Goal: Task Accomplishment & Management: Use online tool/utility

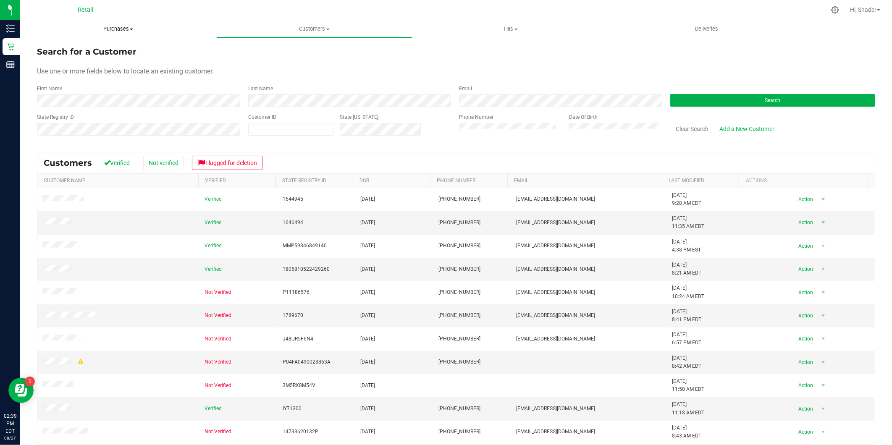
click at [121, 32] on span "Purchases" at bounding box center [118, 29] width 196 height 8
click at [111, 76] on ul "Summary of purchases Fulfillment All purchases" at bounding box center [118, 60] width 196 height 45
click at [120, 32] on span "Purchases" at bounding box center [118, 29] width 196 height 8
click at [92, 72] on li "All purchases" at bounding box center [118, 71] width 196 height 10
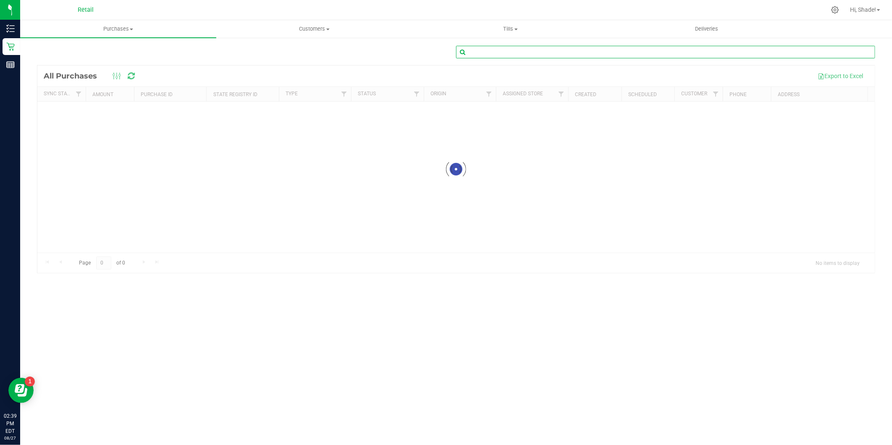
click at [615, 51] on input "text" at bounding box center [665, 52] width 419 height 13
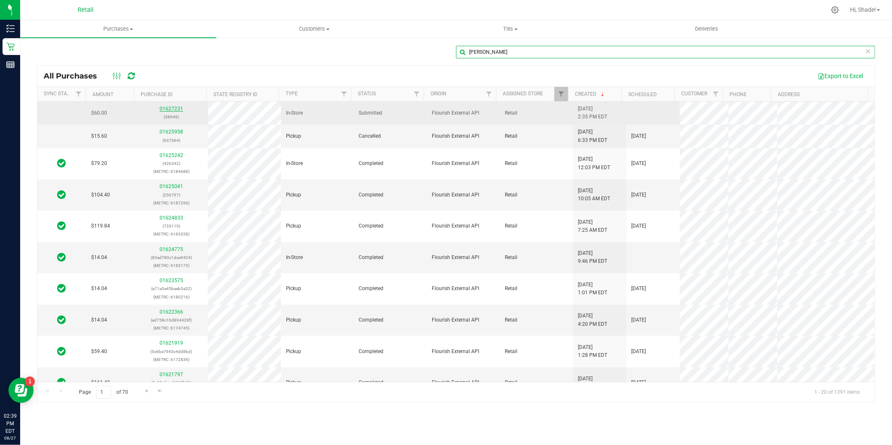
type input "[PERSON_NAME]"
click at [166, 108] on link "01627231" at bounding box center [172, 109] width 24 height 6
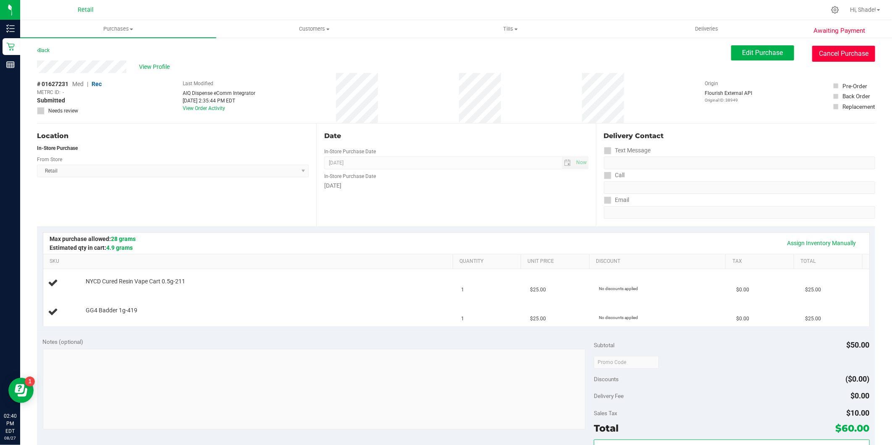
click at [826, 48] on button "Cancel Purchase" at bounding box center [843, 54] width 63 height 16
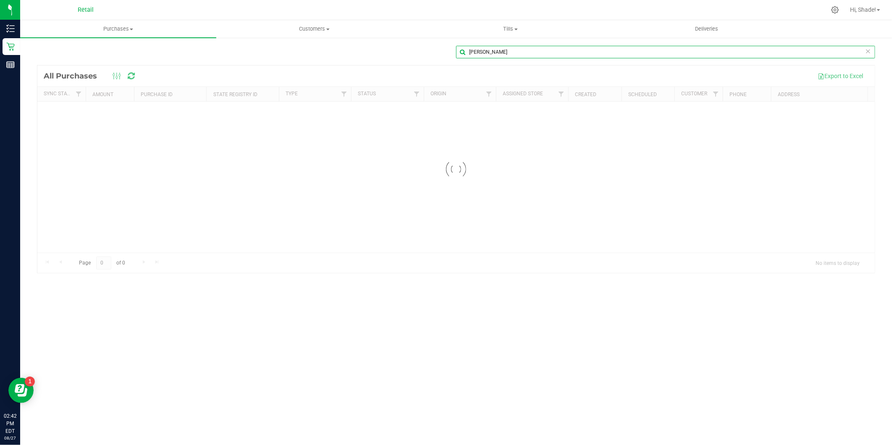
click at [560, 51] on input "[PERSON_NAME]" at bounding box center [665, 52] width 419 height 13
type input "m"
type input "[PERSON_NAME]"
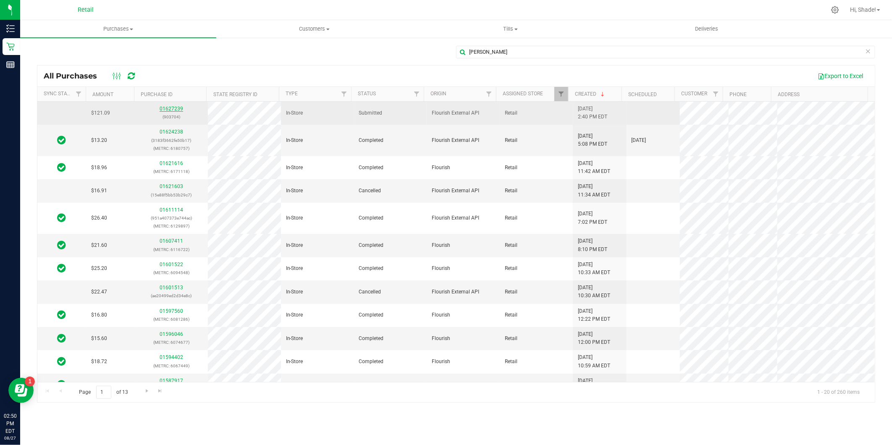
click at [173, 108] on link "01627239" at bounding box center [172, 109] width 24 height 6
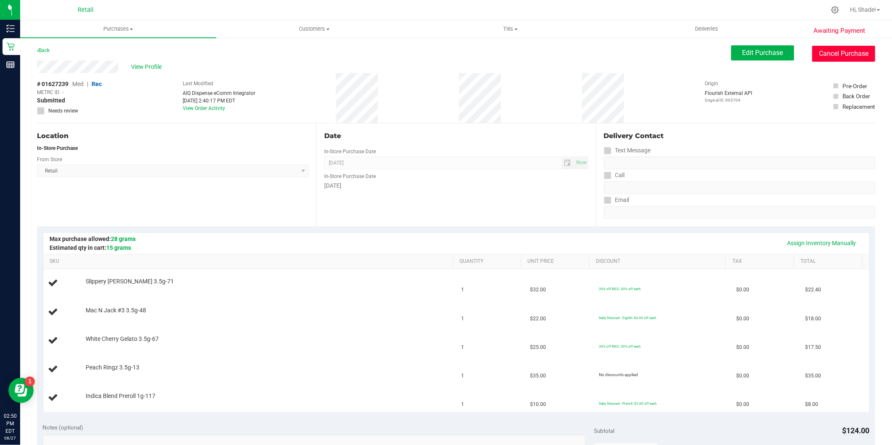
click at [826, 48] on button "Cancel Purchase" at bounding box center [843, 54] width 63 height 16
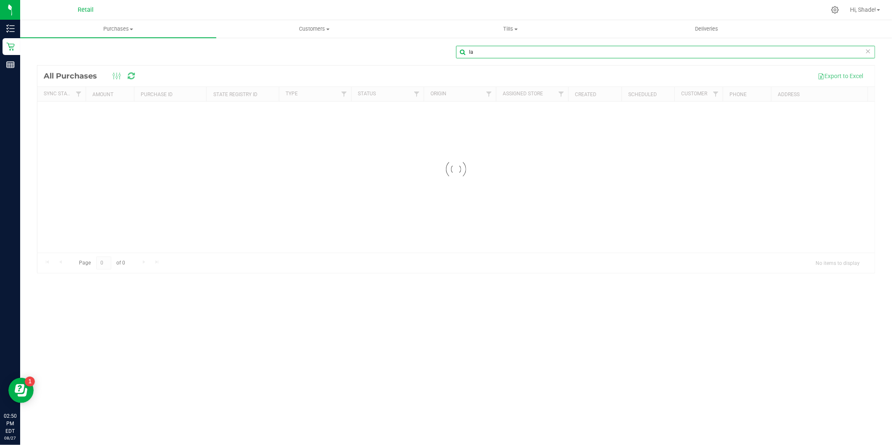
type input "l"
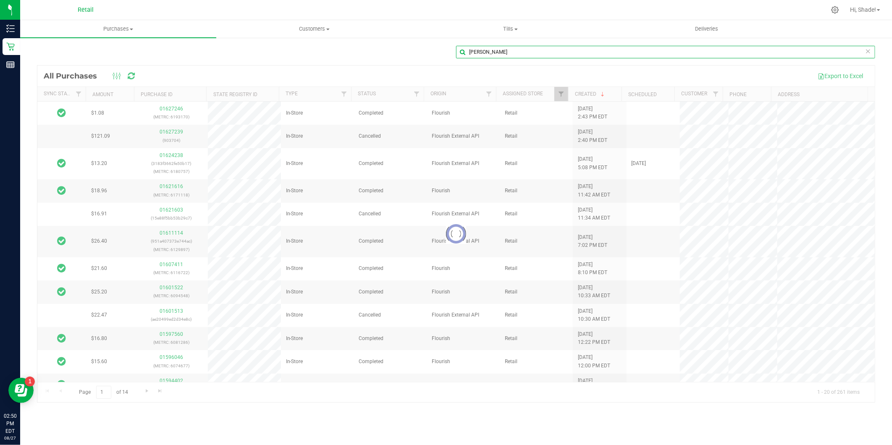
type input "[PERSON_NAME]"
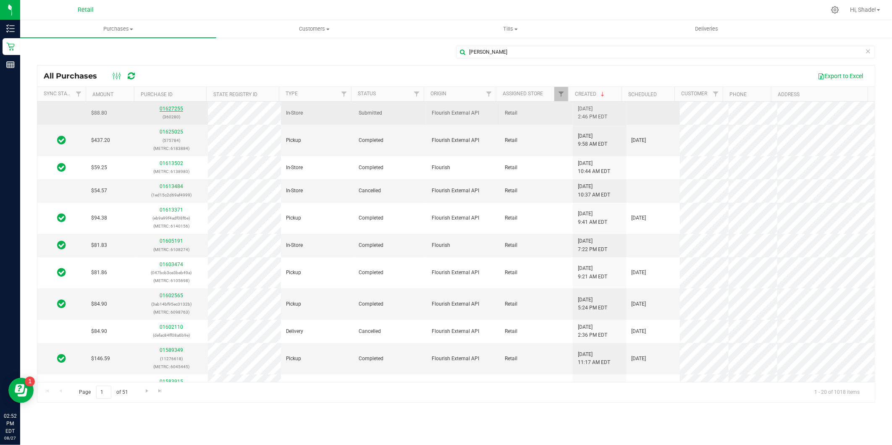
click at [170, 109] on link "01627255" at bounding box center [172, 109] width 24 height 6
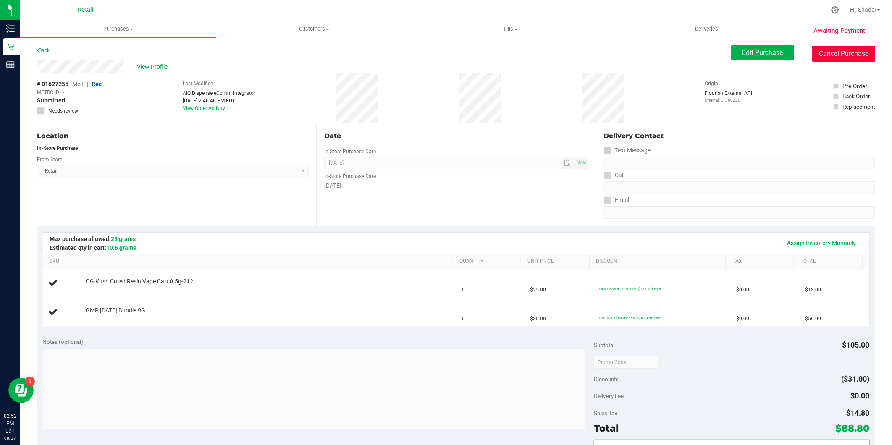
click at [825, 56] on button "Cancel Purchase" at bounding box center [843, 54] width 63 height 16
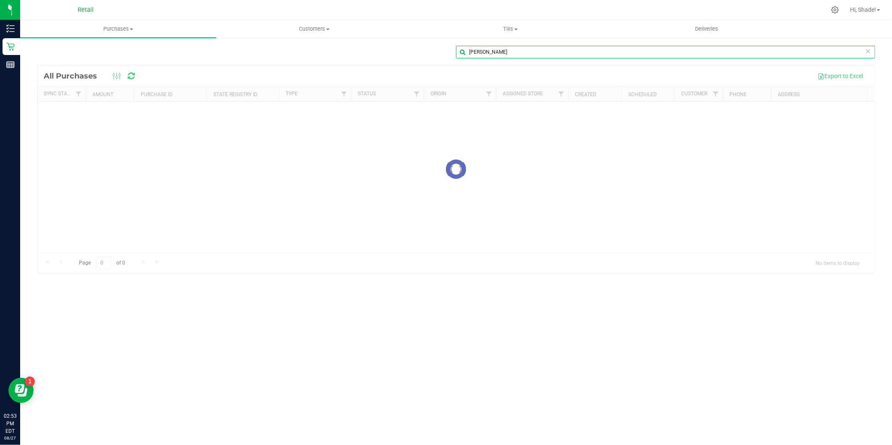
click at [521, 51] on input "[PERSON_NAME]" at bounding box center [665, 52] width 419 height 13
type input "r"
type input "[PERSON_NAME]"
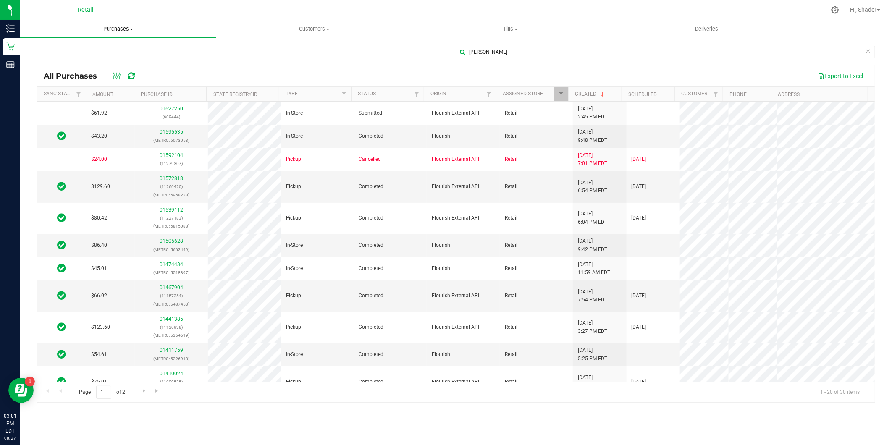
drag, startPoint x: 110, startPoint y: 32, endPoint x: 105, endPoint y: 41, distance: 10.0
click at [110, 32] on span "Purchases" at bounding box center [118, 29] width 196 height 8
click at [305, 28] on span "Customers" at bounding box center [314, 29] width 195 height 8
click at [265, 50] on span "All customers" at bounding box center [246, 50] width 60 height 7
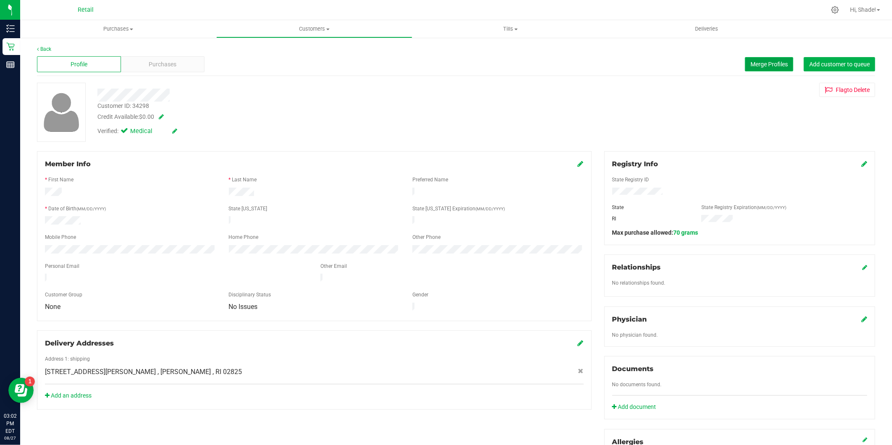
click at [772, 61] on span "Merge Profiles" at bounding box center [769, 64] width 37 height 7
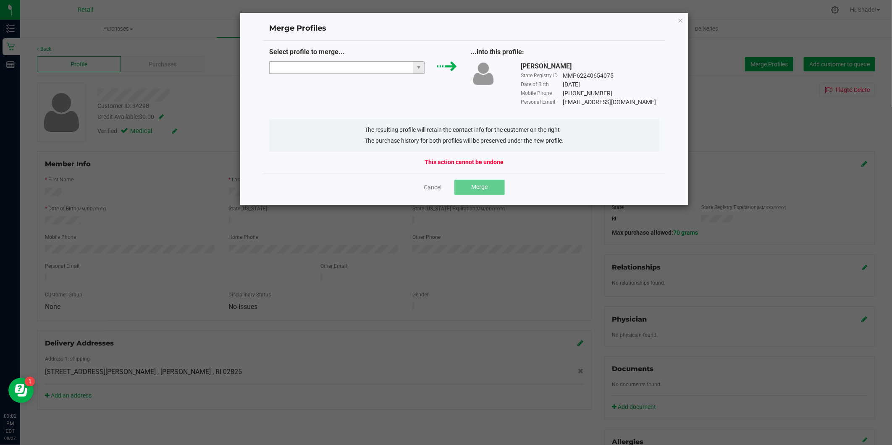
click at [343, 71] on input "NO DATA FOUND" at bounding box center [342, 68] width 144 height 12
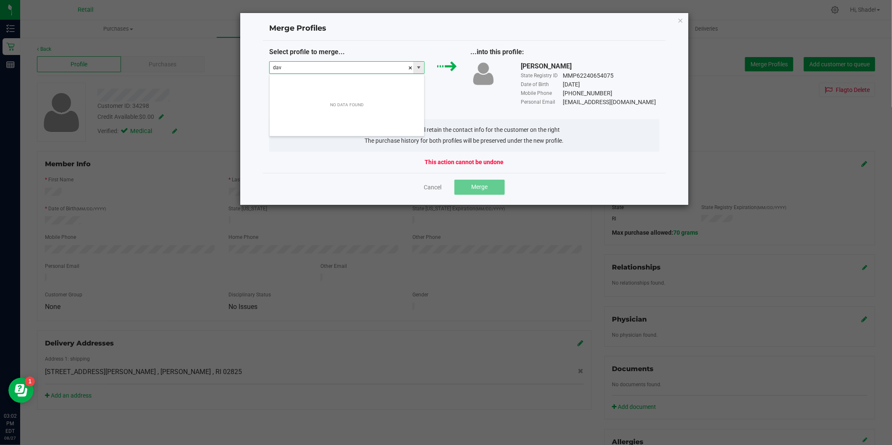
scroll to position [13, 155]
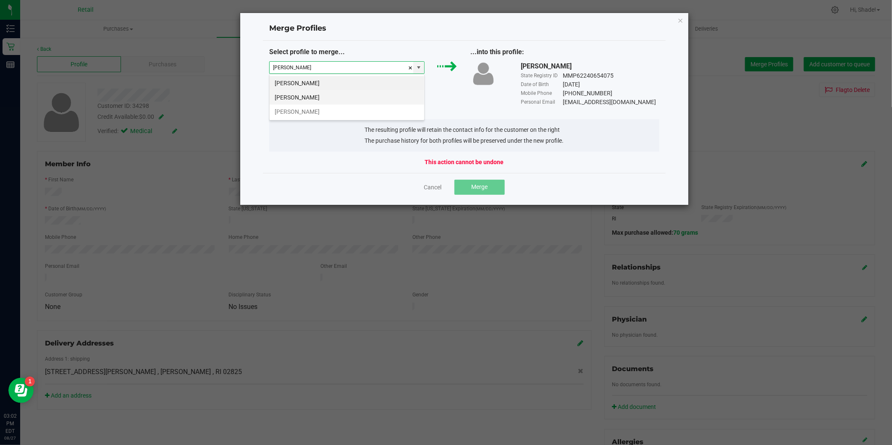
click at [332, 102] on li "[PERSON_NAME]" at bounding box center [347, 97] width 155 height 14
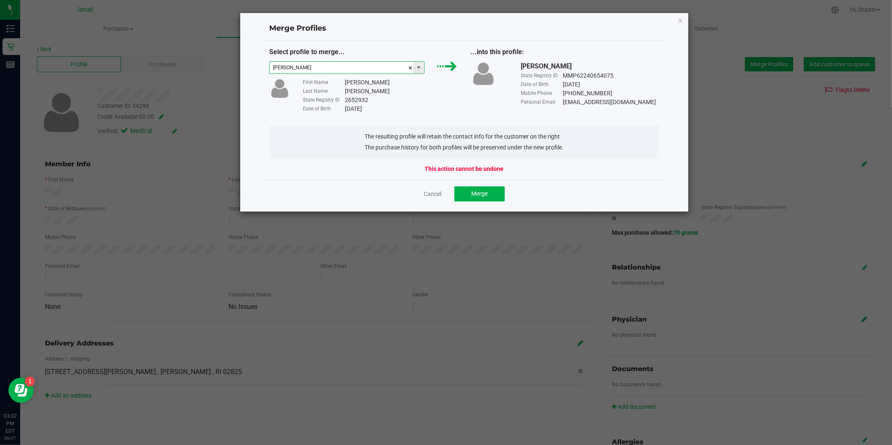
type input "[PERSON_NAME]"
click at [424, 66] on span "[PERSON_NAME]" at bounding box center [346, 67] width 155 height 13
click at [423, 57] on div "Select profile to merge..." at bounding box center [364, 52] width 202 height 10
click at [424, 71] on span "[PERSON_NAME]" at bounding box center [346, 67] width 155 height 13
click at [683, 17] on icon "Close" at bounding box center [681, 20] width 6 height 10
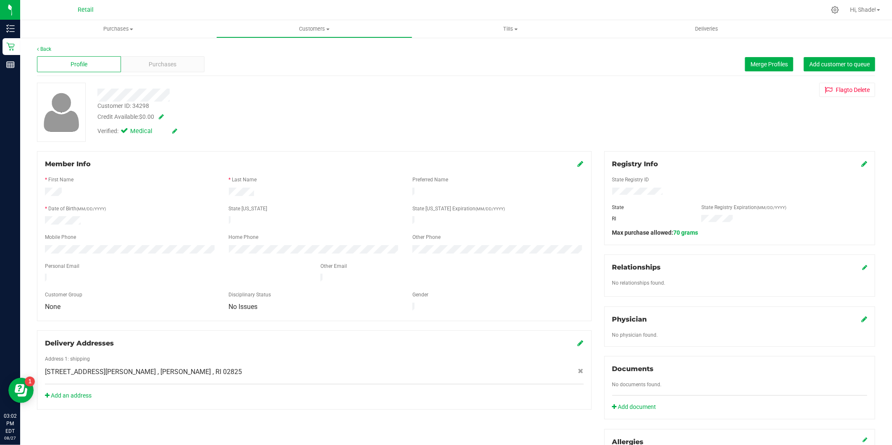
click at [32, 47] on div "Back Profile Purchases Merge Profiles Add customer to queue Customer ID: 34298 …" at bounding box center [456, 328] width 872 height 583
click at [42, 47] on link "Back" at bounding box center [44, 49] width 14 height 6
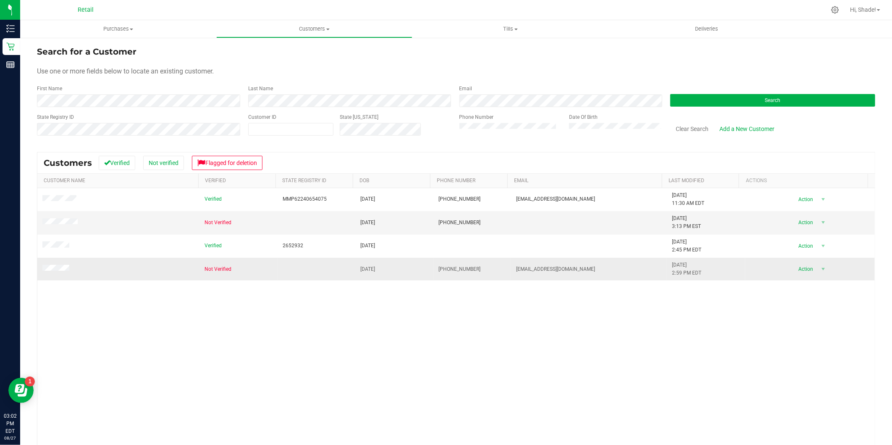
click at [56, 266] on span at bounding box center [56, 269] width 29 height 9
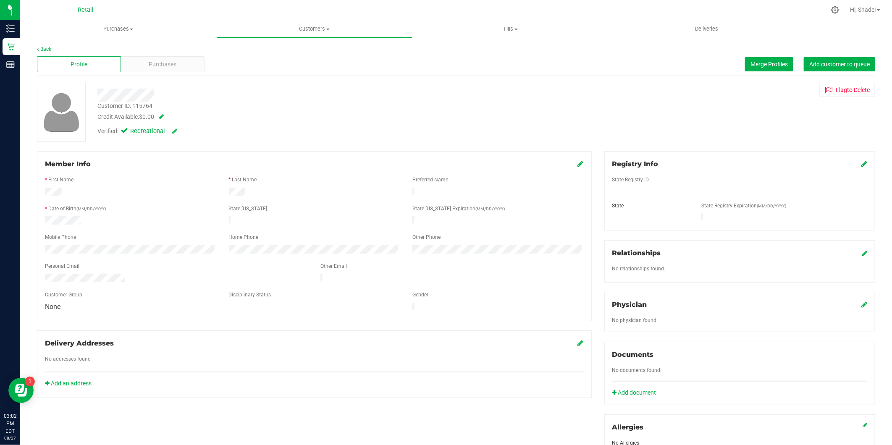
drag, startPoint x: 130, startPoint y: 276, endPoint x: 36, endPoint y: 271, distance: 94.2
click at [36, 271] on div "Member Info * First Name * Last Name Preferred Name * Date of Birth (MM/DD/YYYY…" at bounding box center [315, 274] width 568 height 247
click at [45, 46] on link "Back" at bounding box center [44, 49] width 14 height 6
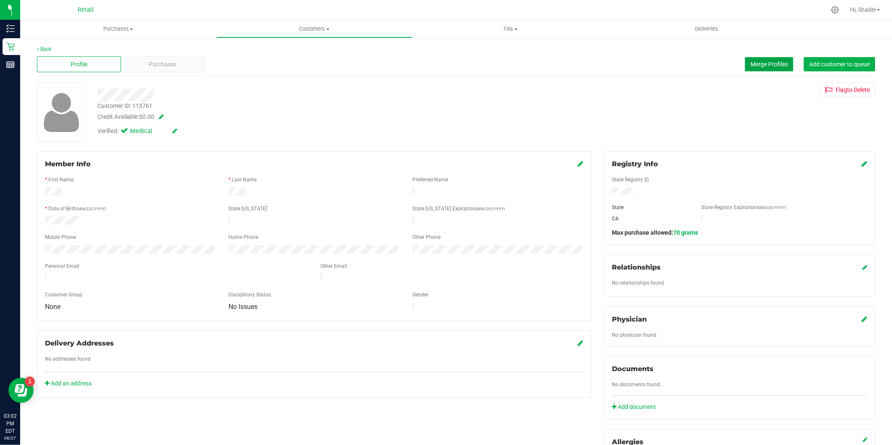
click at [759, 63] on span "Merge Profiles" at bounding box center [769, 64] width 37 height 7
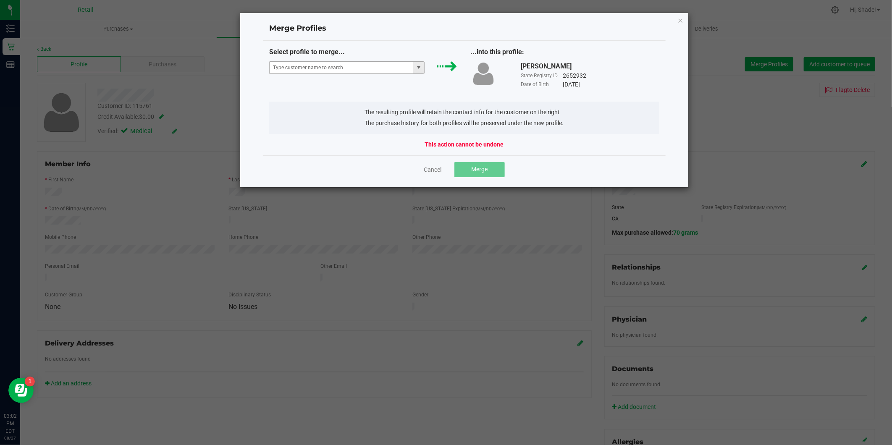
click at [417, 66] on span at bounding box center [418, 67] width 7 height 7
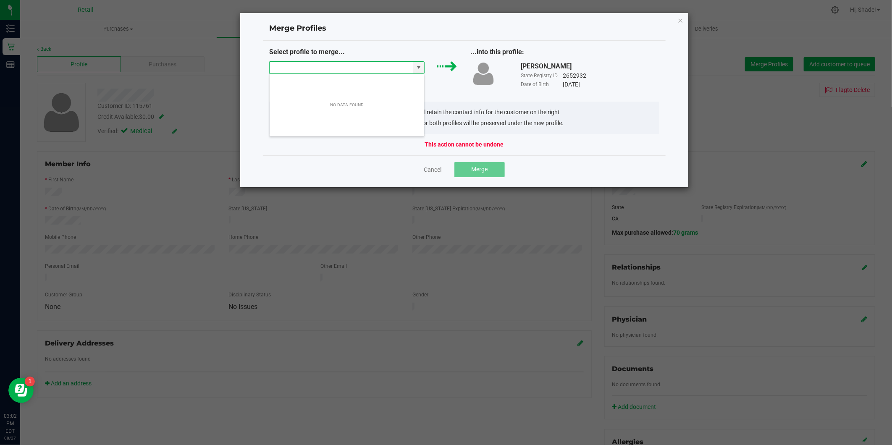
scroll to position [13, 155]
click at [372, 70] on input "NO DATA FOUND" at bounding box center [342, 68] width 144 height 12
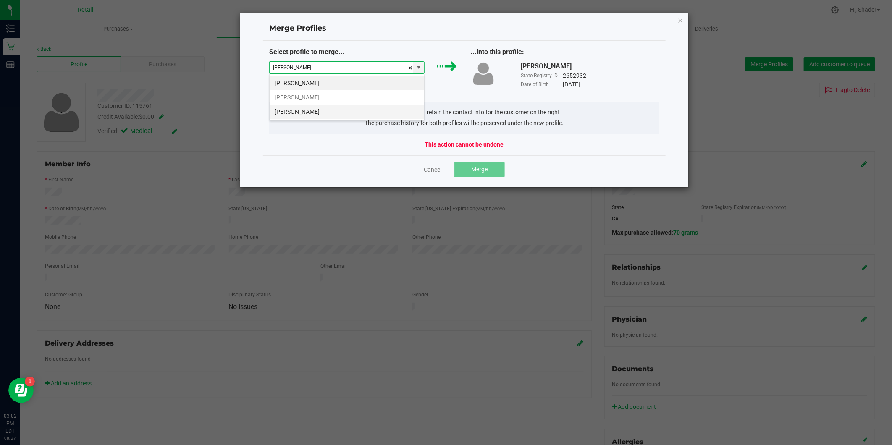
click at [351, 116] on li "[PERSON_NAME]" at bounding box center [347, 112] width 155 height 14
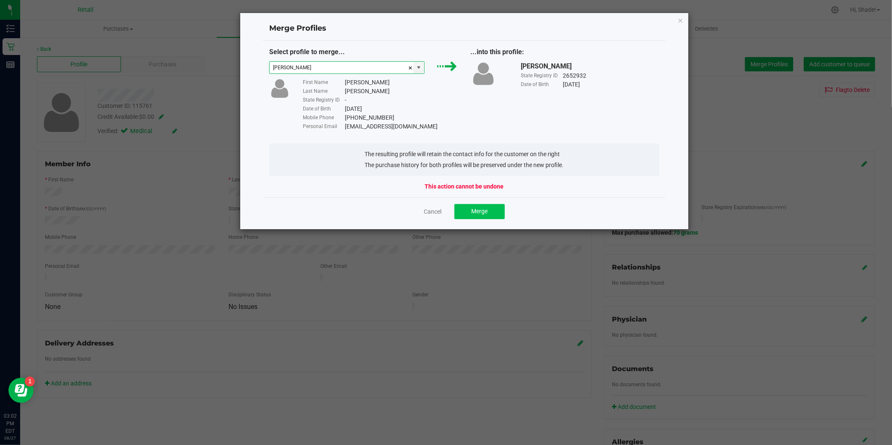
type input "[PERSON_NAME]"
click at [468, 210] on button "Merge" at bounding box center [480, 211] width 50 height 15
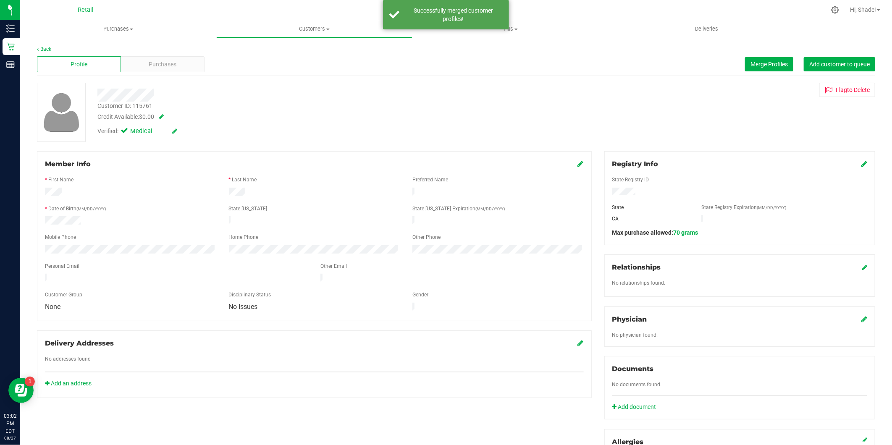
click at [578, 162] on icon at bounding box center [581, 163] width 6 height 7
click at [576, 162] on icon at bounding box center [580, 164] width 8 height 7
click at [122, 24] on uib-tab-heading "Purchases Summary of purchases Fulfillment All purchases" at bounding box center [118, 29] width 196 height 18
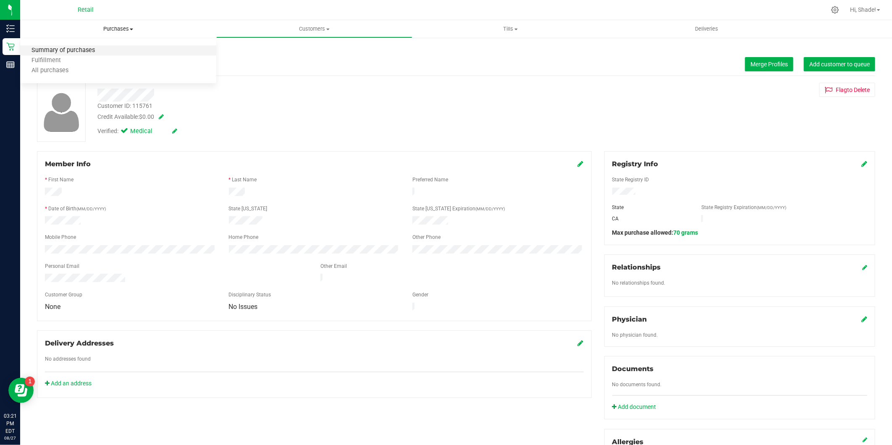
click at [60, 53] on span "Summary of purchases" at bounding box center [63, 50] width 86 height 7
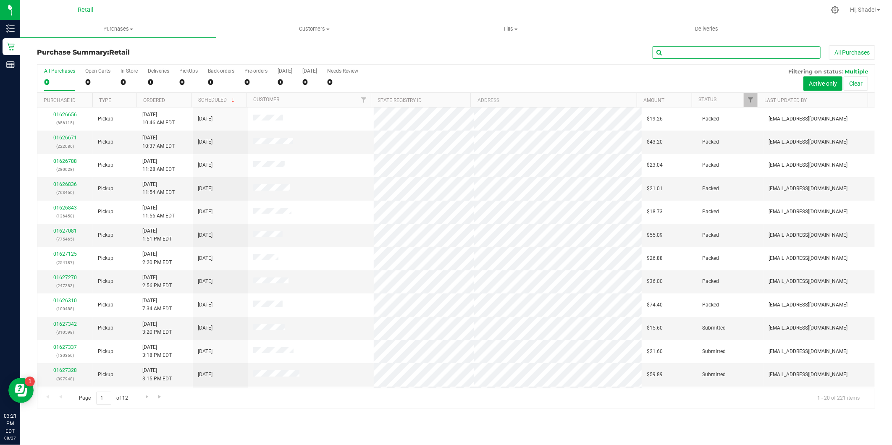
click at [686, 48] on input "text" at bounding box center [737, 52] width 168 height 13
type input "[PERSON_NAME]"
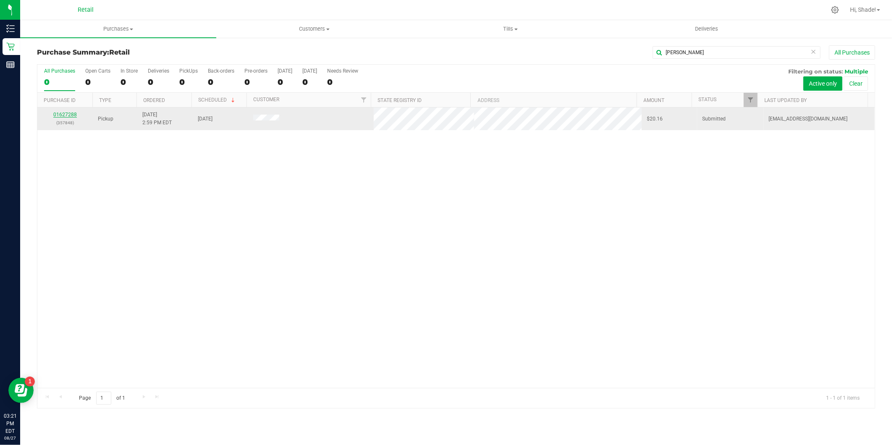
click at [68, 113] on link "01627288" at bounding box center [65, 115] width 24 height 6
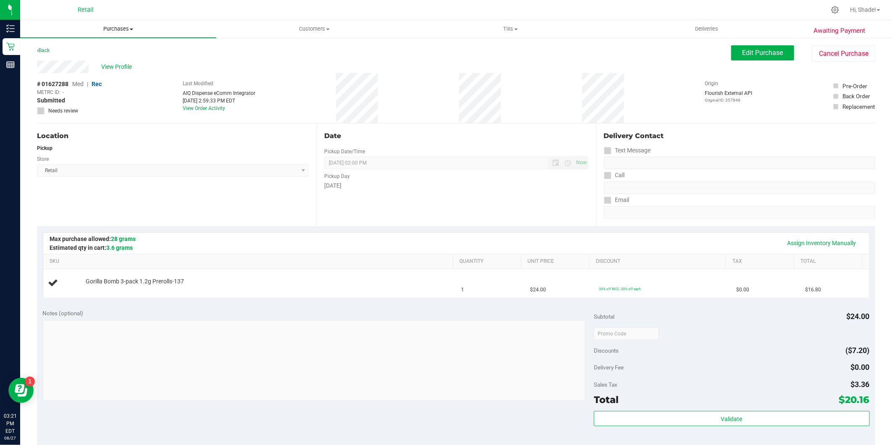
click at [108, 31] on span "Purchases" at bounding box center [118, 29] width 196 height 8
click at [94, 51] on span "Summary of purchases" at bounding box center [63, 50] width 86 height 7
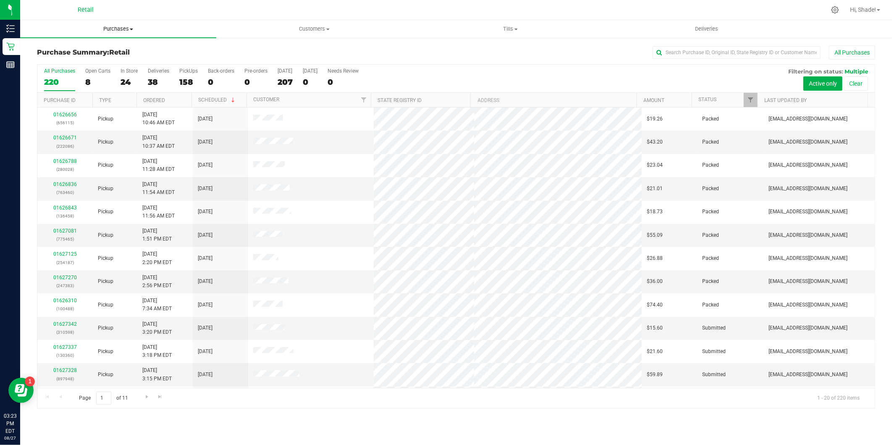
click at [115, 25] on span "Purchases" at bounding box center [118, 29] width 196 height 8
click at [94, 53] on span "Summary of purchases" at bounding box center [63, 50] width 86 height 7
click at [690, 51] on input "text" at bounding box center [737, 52] width 168 height 13
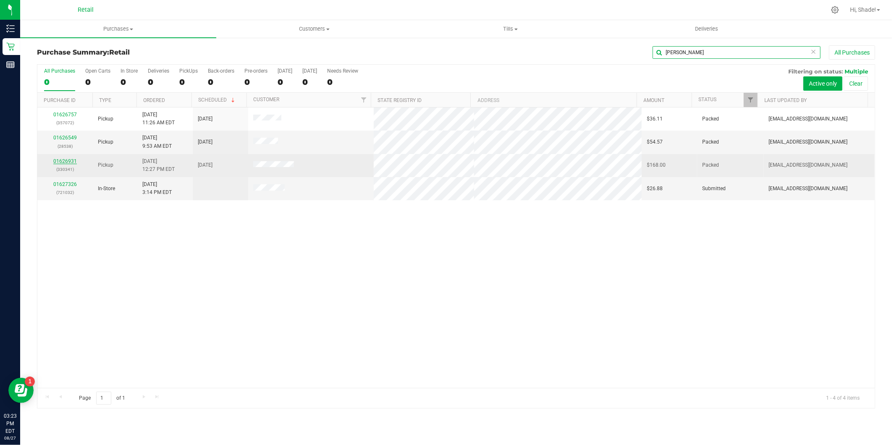
type input "[PERSON_NAME]"
click at [63, 161] on link "01626931" at bounding box center [65, 161] width 24 height 6
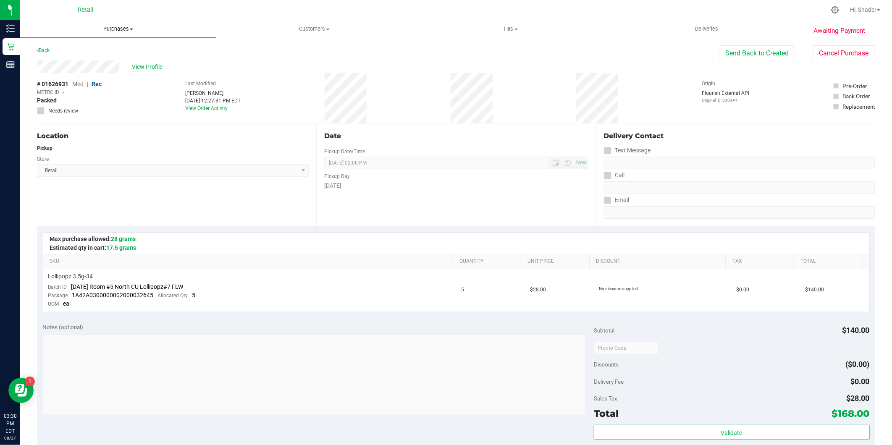
click at [125, 24] on uib-tab-heading "Purchases Summary of purchases Fulfillment All purchases" at bounding box center [118, 29] width 196 height 18
click at [83, 48] on span "Summary of purchases" at bounding box center [63, 50] width 86 height 7
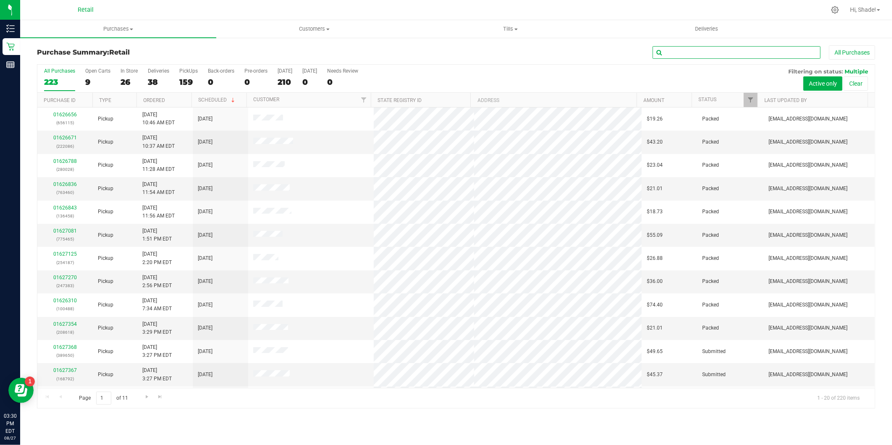
click at [698, 51] on input "text" at bounding box center [737, 52] width 168 height 13
type input "[PERSON_NAME]"
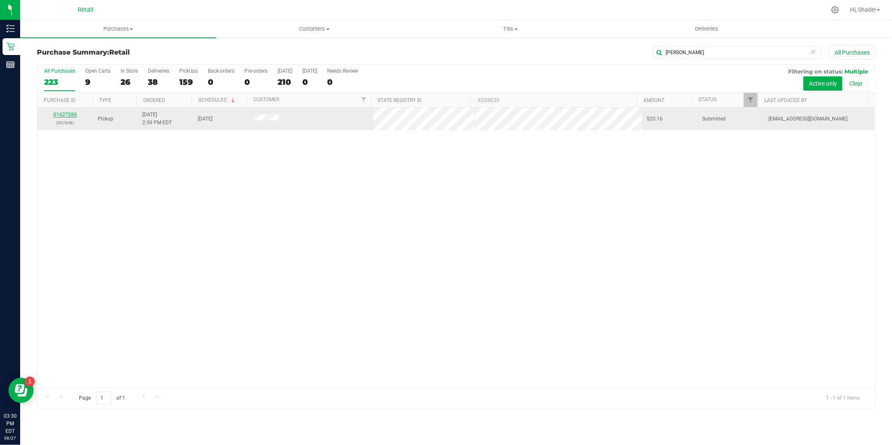
click at [55, 112] on link "01627288" at bounding box center [65, 115] width 24 height 6
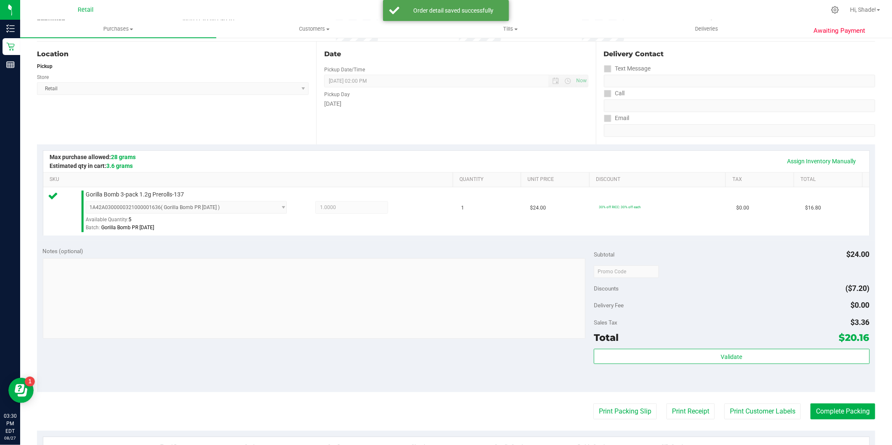
scroll to position [140, 0]
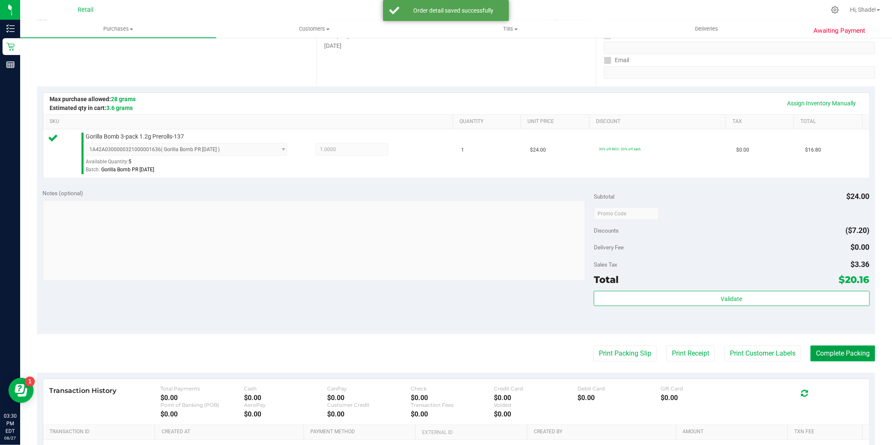
click at [831, 355] on button "Complete Packing" at bounding box center [843, 354] width 65 height 16
